Goal: Find specific page/section: Find specific page/section

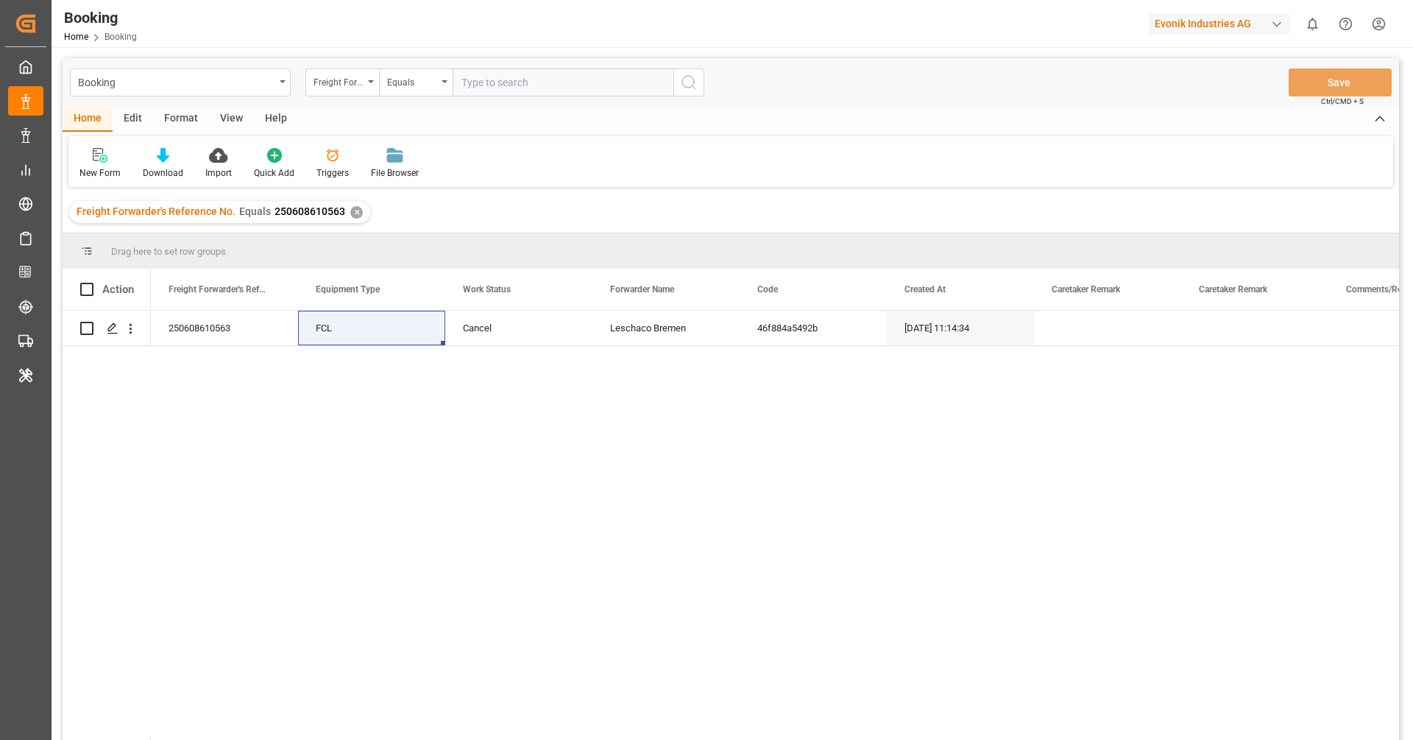
click at [1171, 7] on div "Booking Home Booking Evonik Industries AG 0 Notifications Only show unread All …" at bounding box center [727, 23] width 1372 height 47
click at [1172, 12] on div "Evonik Industries AG" at bounding box center [1222, 24] width 147 height 28
type input "compo"
click at [1207, 99] on div "CE Compo Expert" at bounding box center [1223, 98] width 251 height 30
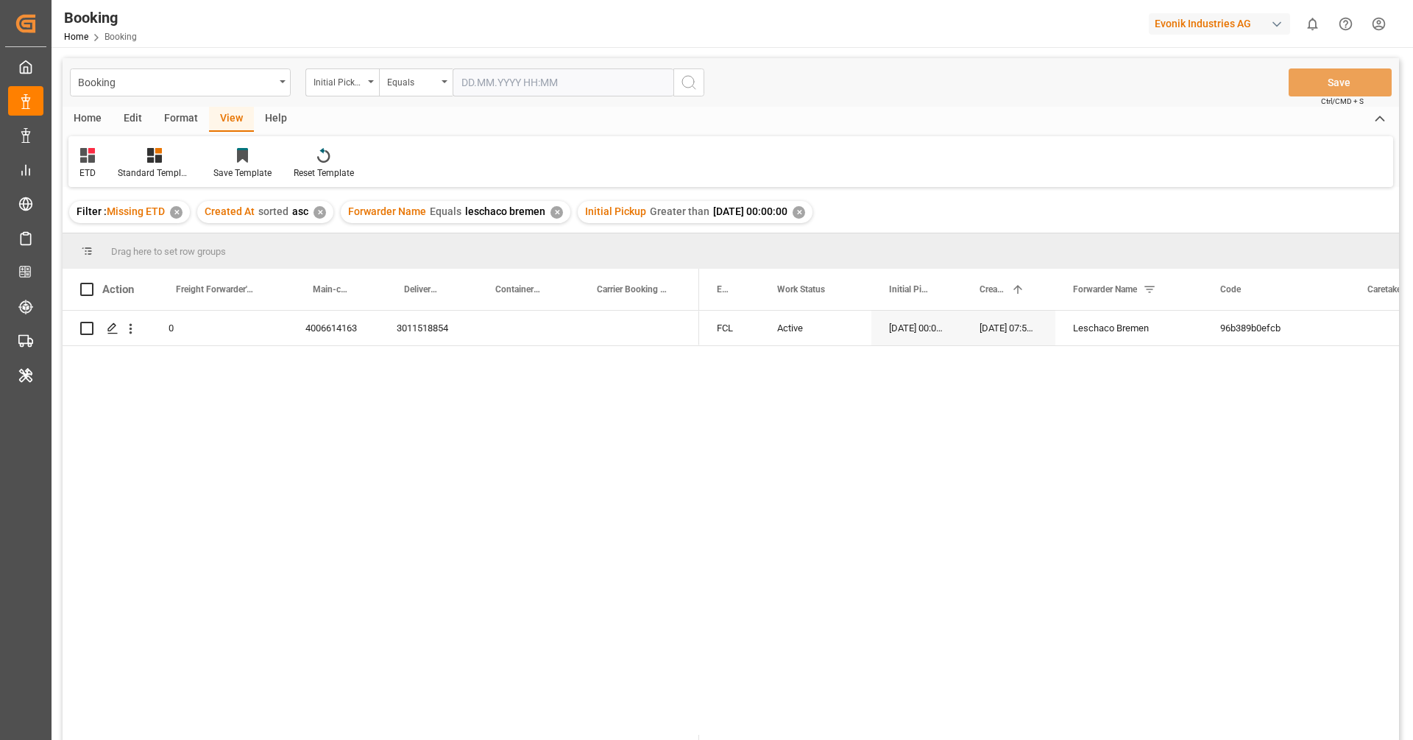
click at [170, 119] on div "Format" at bounding box center [181, 119] width 56 height 25
click at [107, 166] on div "Filter Rows" at bounding box center [101, 163] width 66 height 32
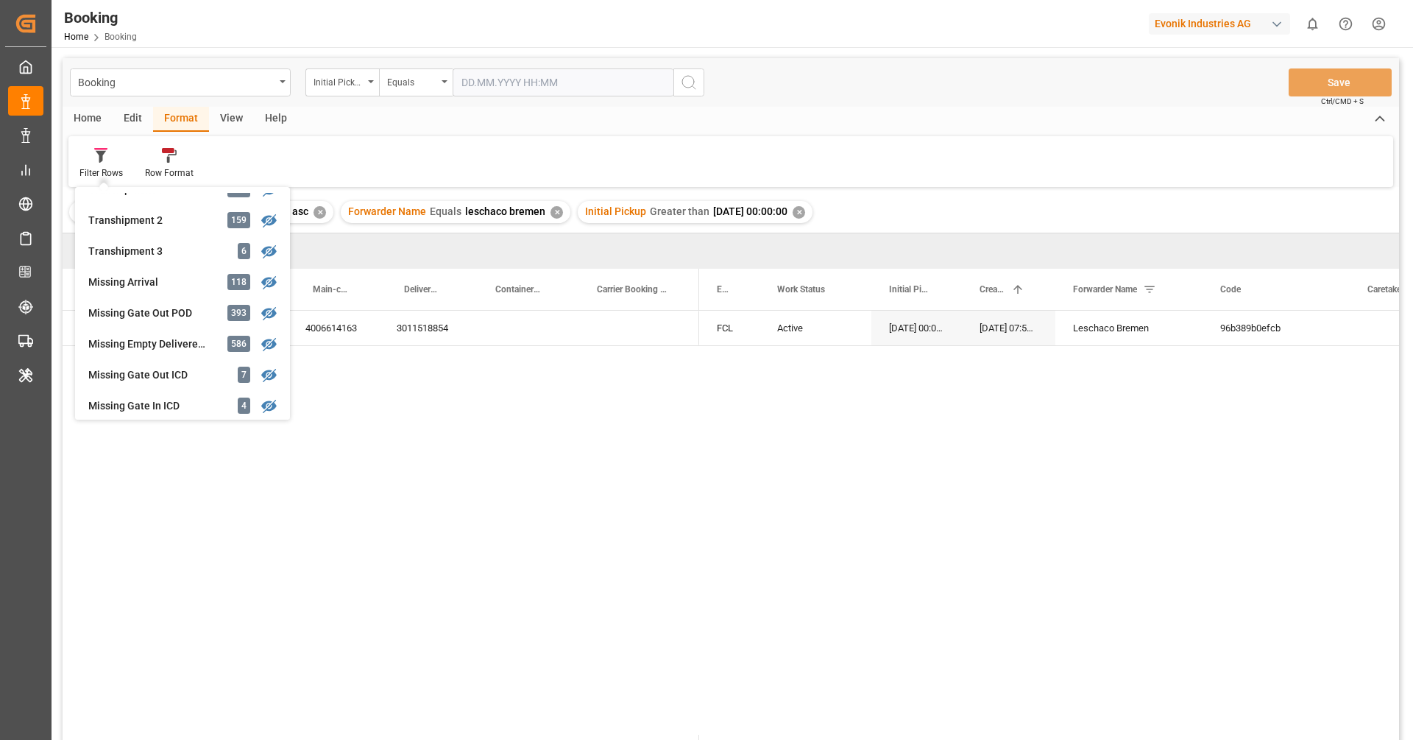
scroll to position [546, 0]
click at [163, 286] on div "Missing Arrival" at bounding box center [152, 280] width 129 height 15
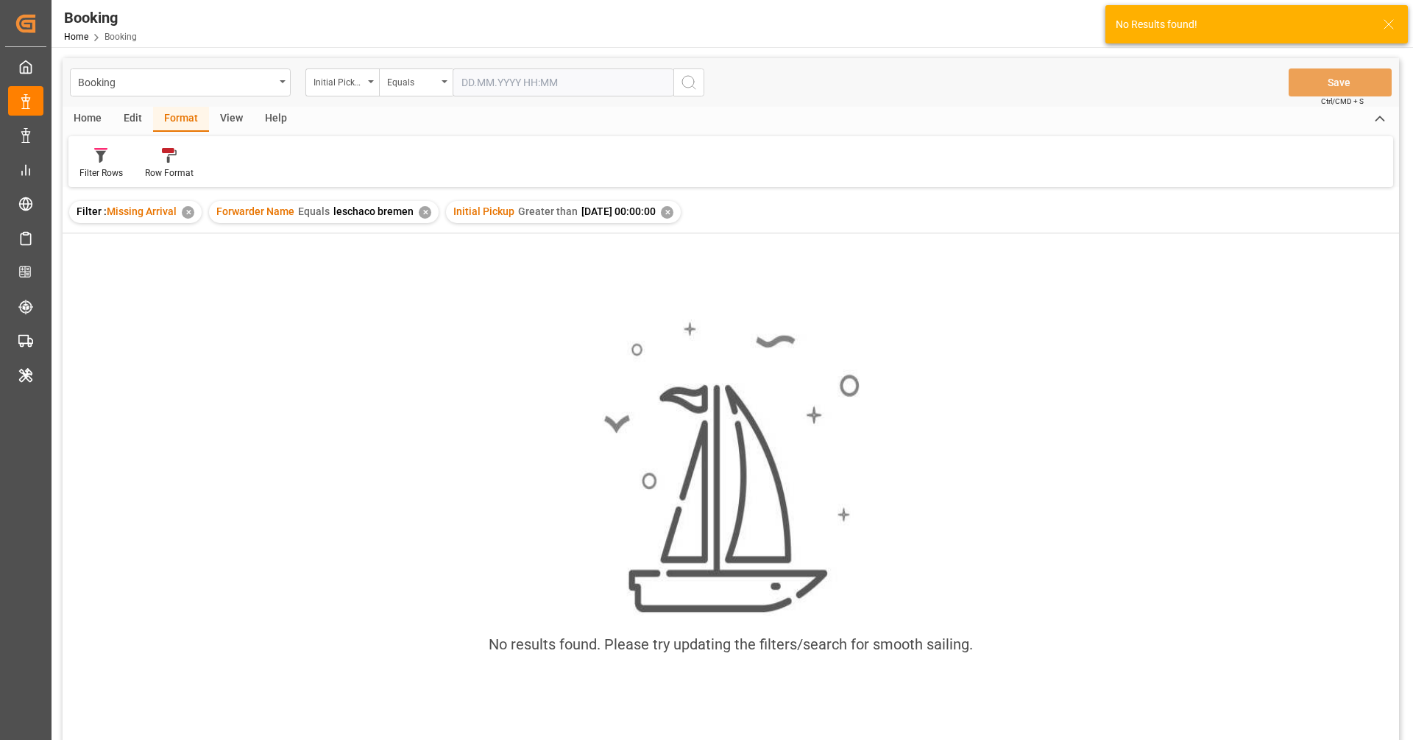
click at [419, 215] on div "✕" at bounding box center [425, 212] width 13 height 13
click at [437, 213] on div "✕" at bounding box center [430, 212] width 13 height 13
